Goal: Task Accomplishment & Management: Use online tool/utility

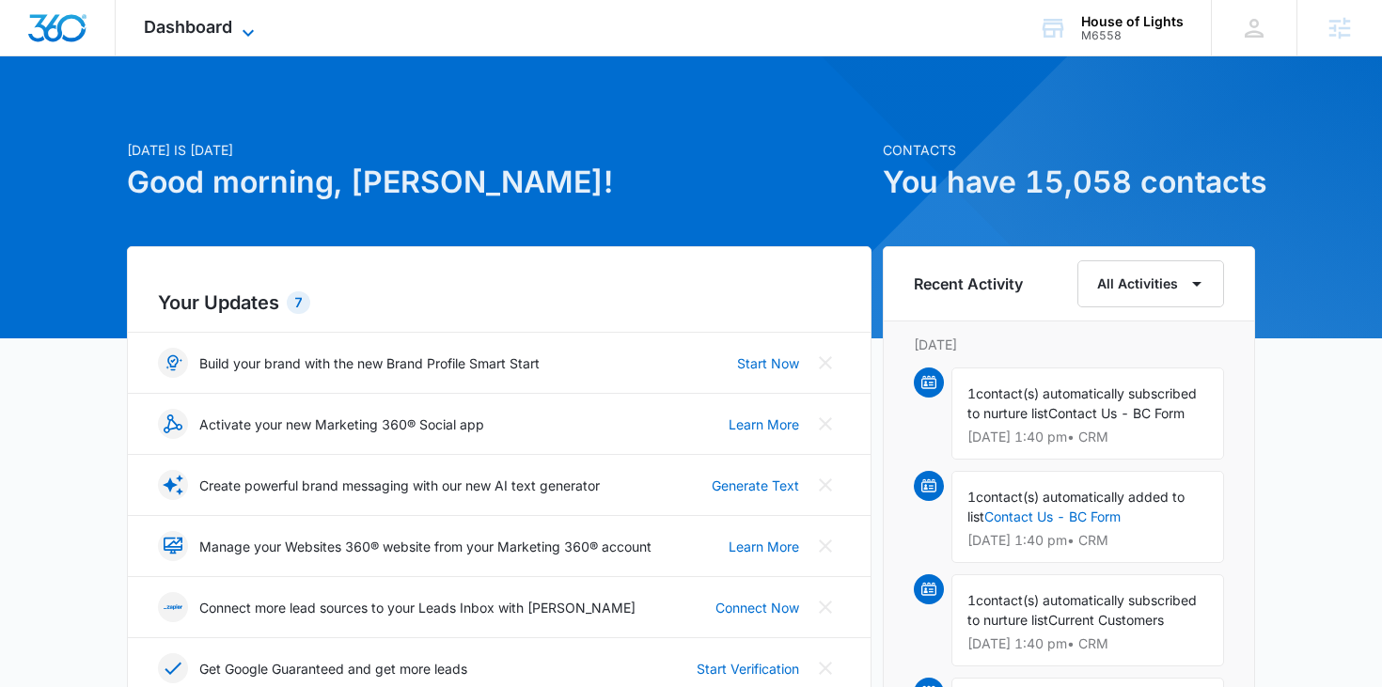
click at [170, 27] on span "Dashboard" at bounding box center [188, 27] width 88 height 20
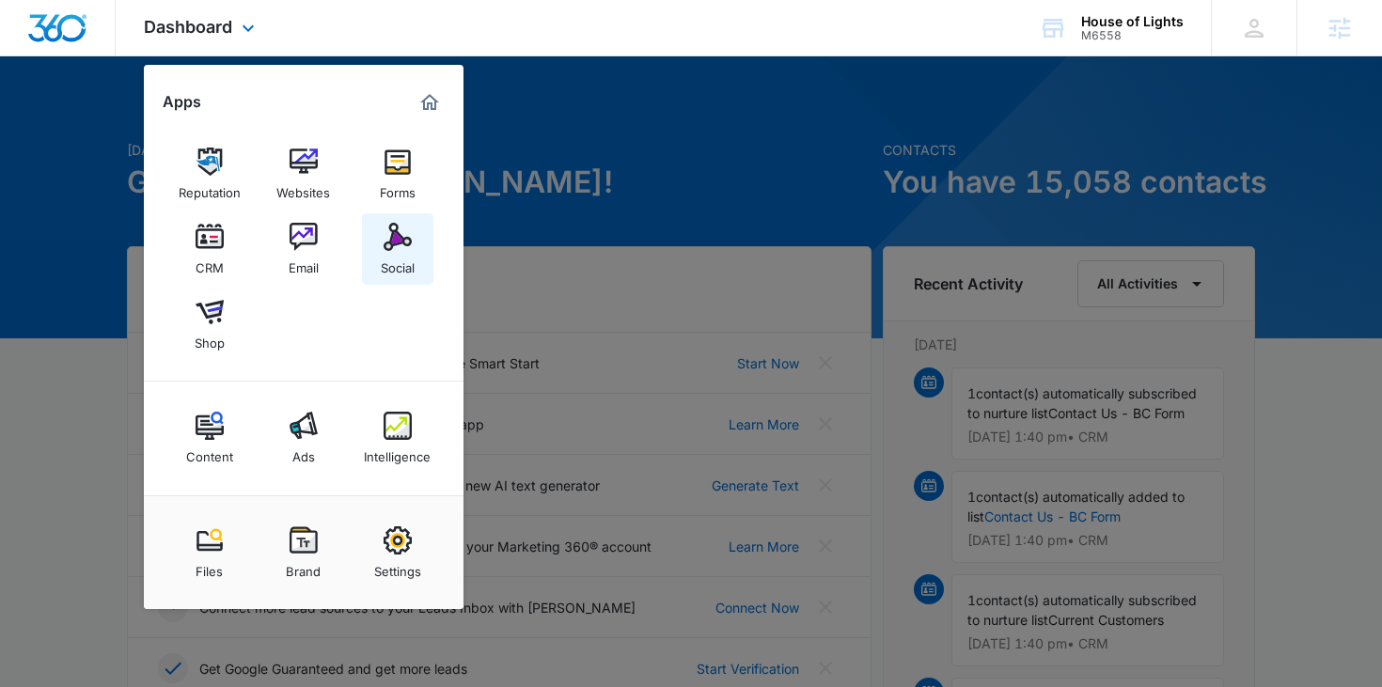
click at [386, 271] on div "Social" at bounding box center [398, 263] width 34 height 24
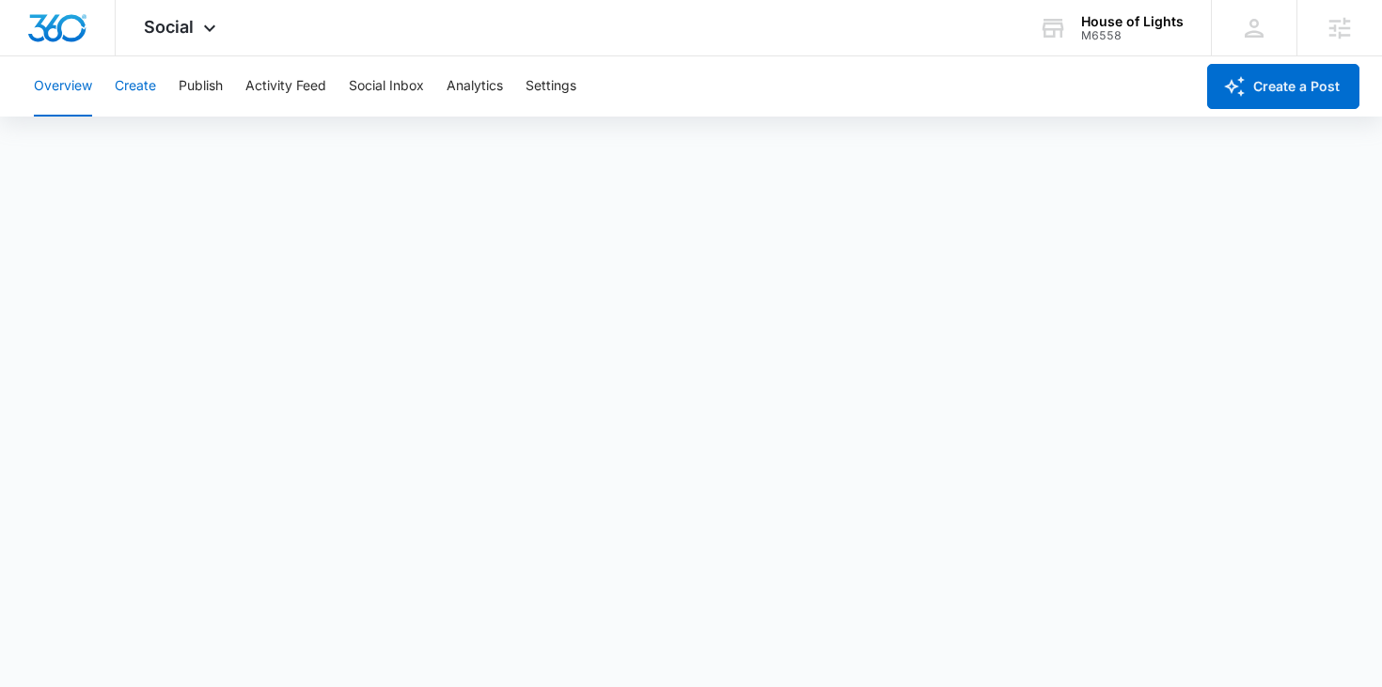
click at [135, 92] on button "Create" at bounding box center [135, 86] width 41 height 60
